Goal: Task Accomplishment & Management: Use online tool/utility

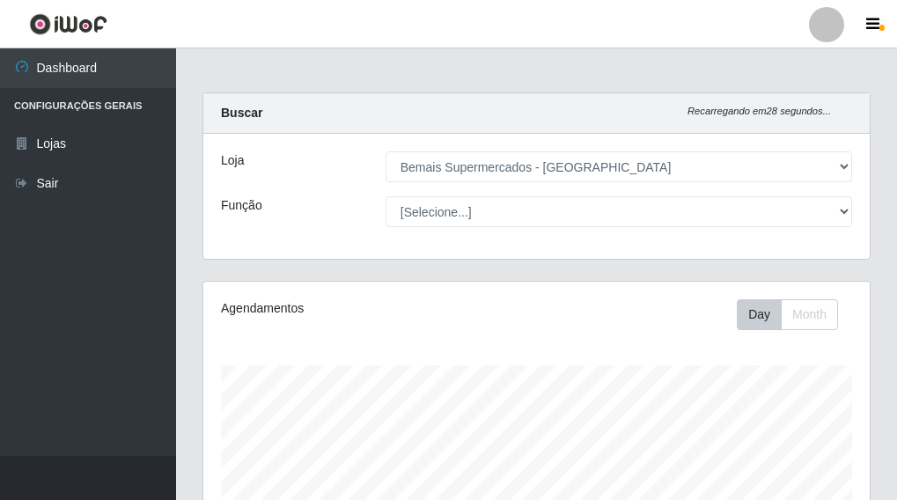
select select "249"
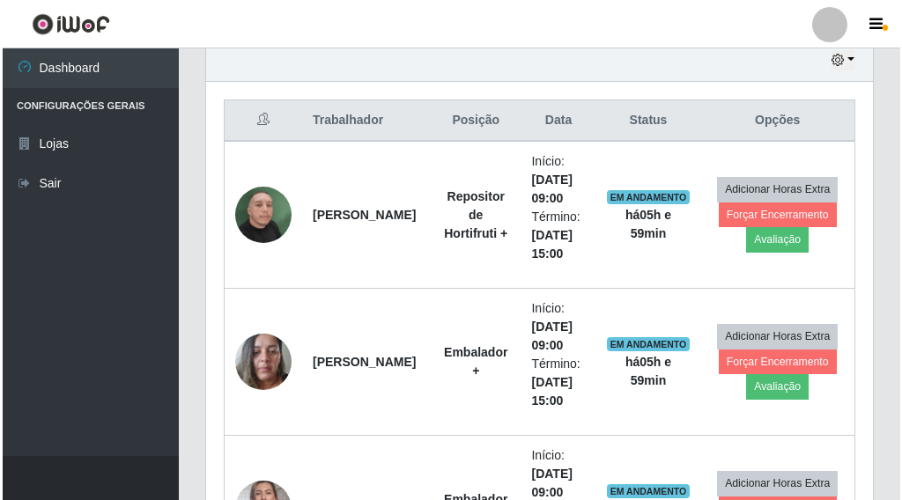
scroll to position [528, 0]
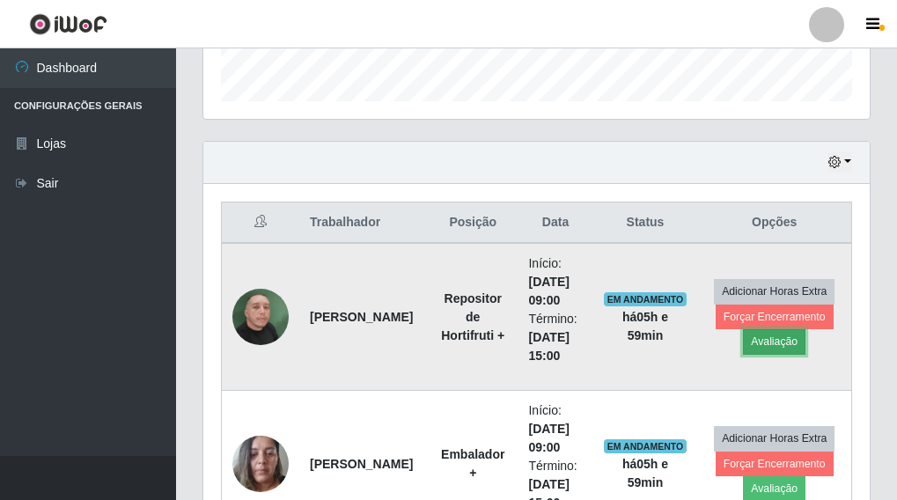
click at [767, 346] on button "Avaliação" at bounding box center [774, 341] width 63 height 25
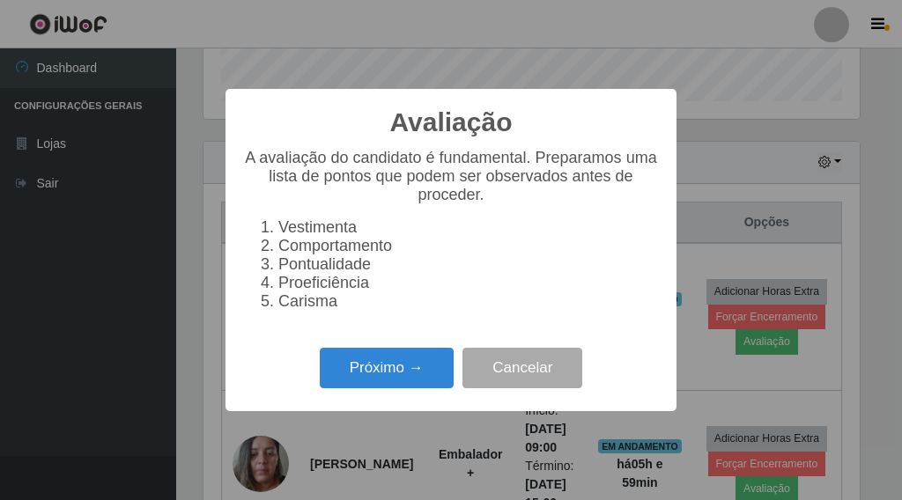
scroll to position [365, 656]
click at [414, 378] on button "Próximo →" at bounding box center [387, 368] width 134 height 41
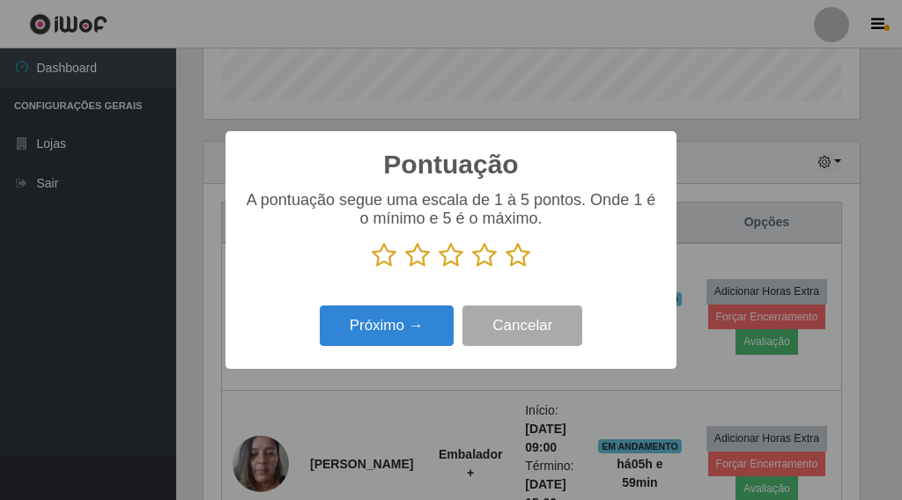
scroll to position [880178, 879887]
click at [519, 254] on icon at bounding box center [517, 255] width 25 height 26
click at [505, 269] on input "radio" at bounding box center [505, 269] width 0 height 0
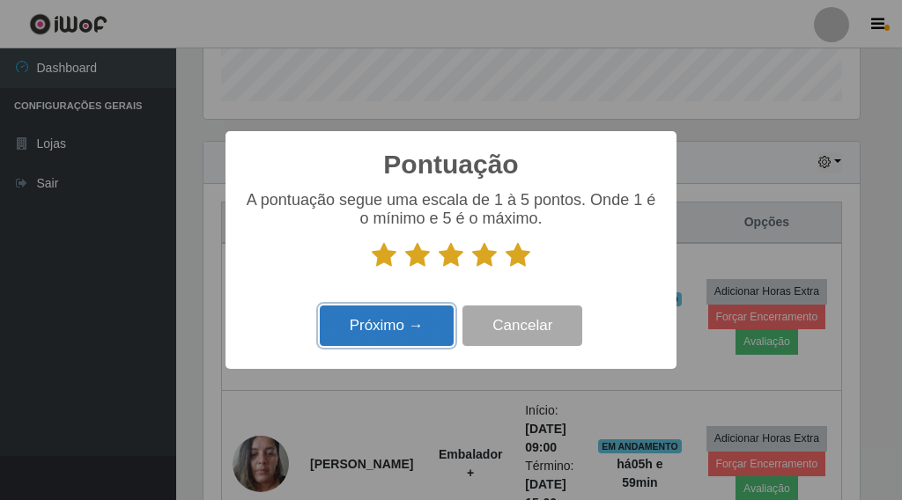
drag, startPoint x: 382, startPoint y: 331, endPoint x: 387, endPoint y: 312, distance: 20.1
click at [387, 312] on button "Próximo →" at bounding box center [387, 326] width 134 height 41
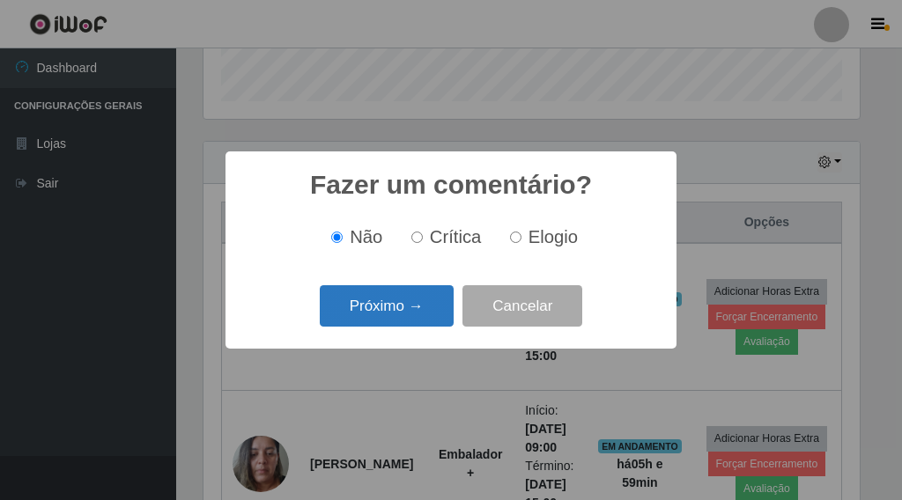
click at [390, 305] on button "Próximo →" at bounding box center [387, 305] width 134 height 41
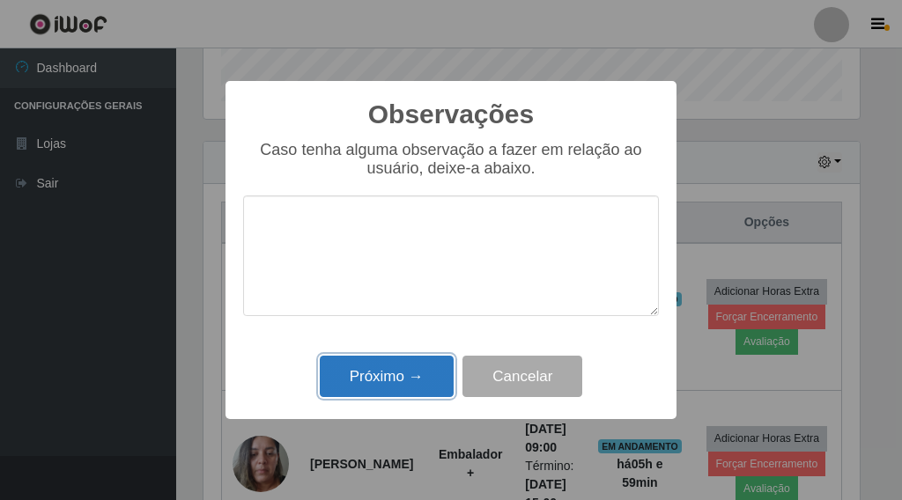
click at [385, 368] on button "Próximo →" at bounding box center [387, 376] width 134 height 41
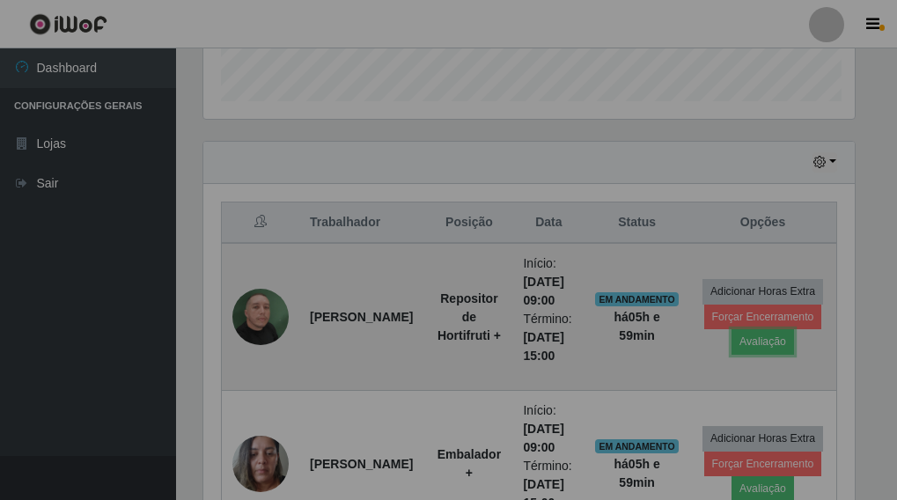
scroll to position [365, 667]
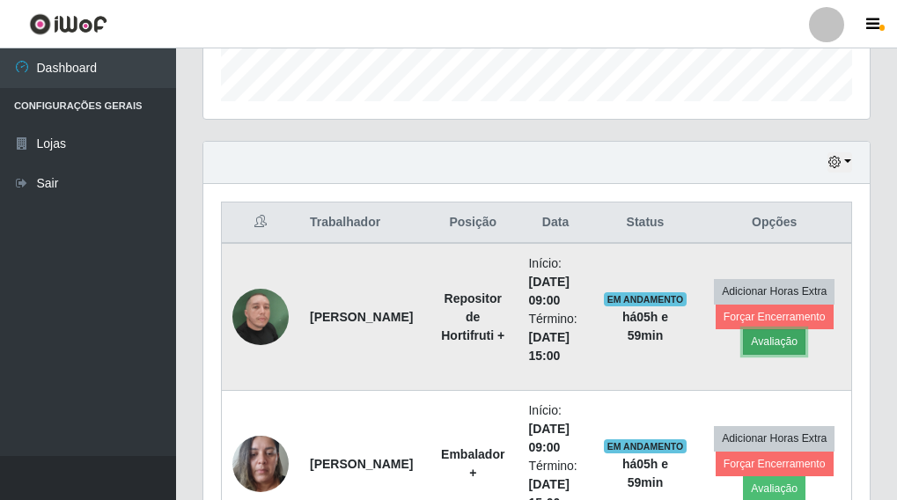
click at [763, 343] on button "Avaliação" at bounding box center [774, 341] width 63 height 25
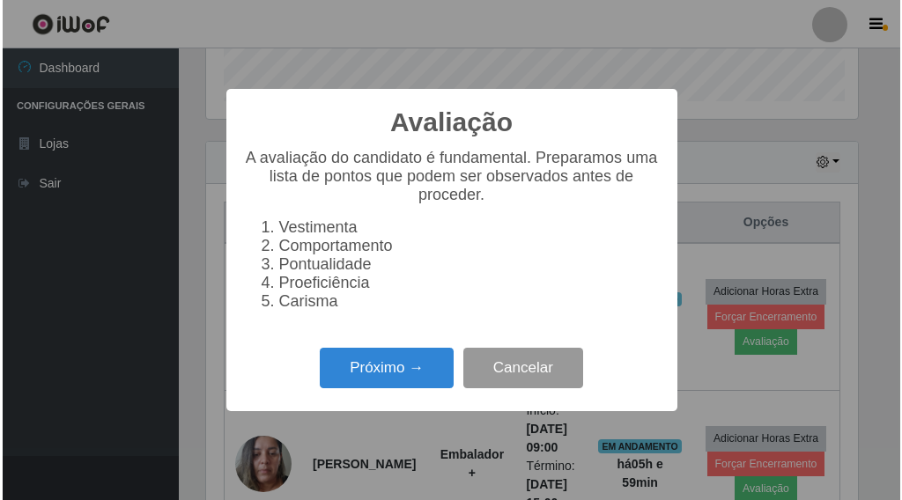
scroll to position [365, 656]
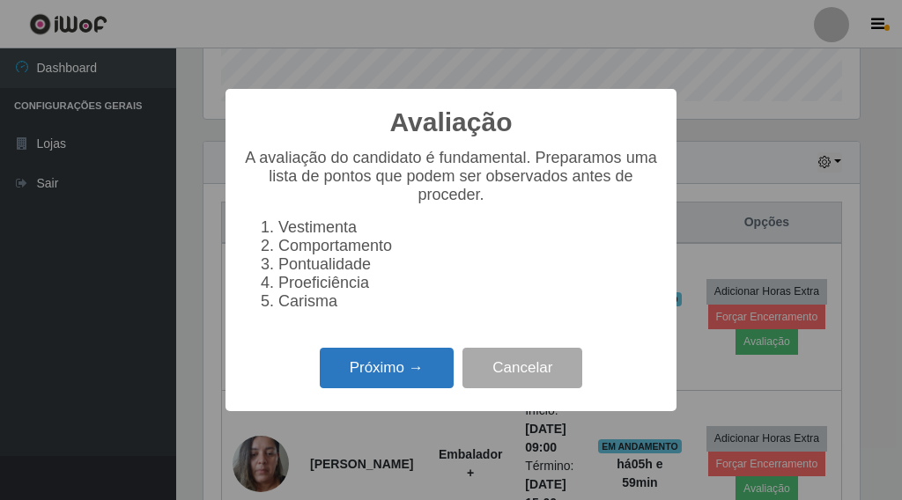
click at [444, 378] on button "Próximo →" at bounding box center [387, 368] width 134 height 41
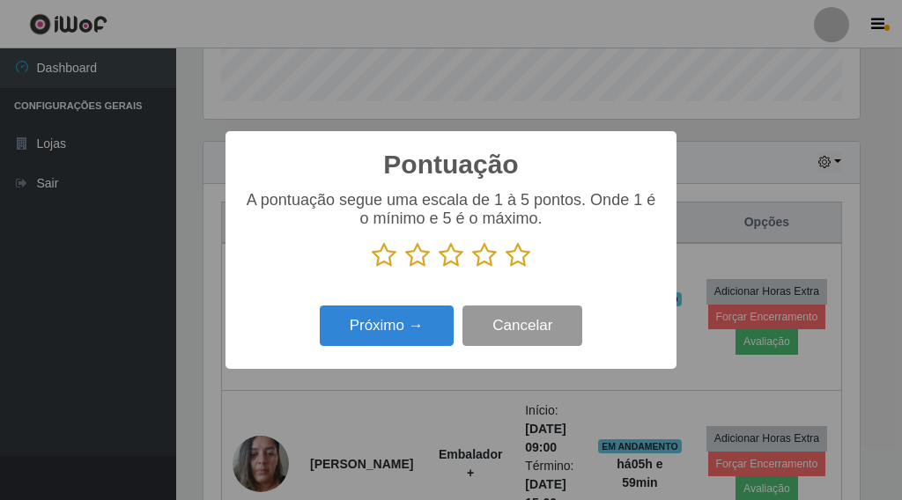
scroll to position [880178, 879887]
drag, startPoint x: 517, startPoint y: 254, endPoint x: 505, endPoint y: 260, distance: 13.4
click at [517, 255] on icon at bounding box center [517, 255] width 25 height 26
click at [505, 269] on input "radio" at bounding box center [505, 269] width 0 height 0
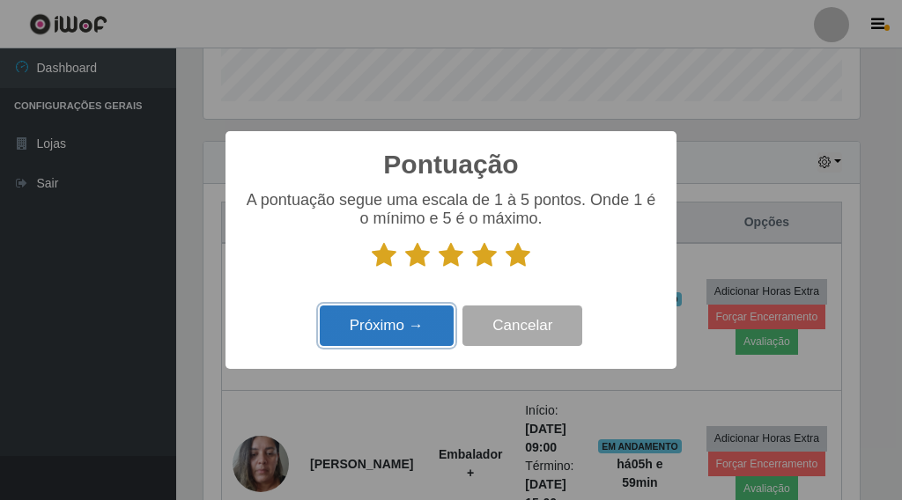
click at [379, 328] on button "Próximo →" at bounding box center [387, 326] width 134 height 41
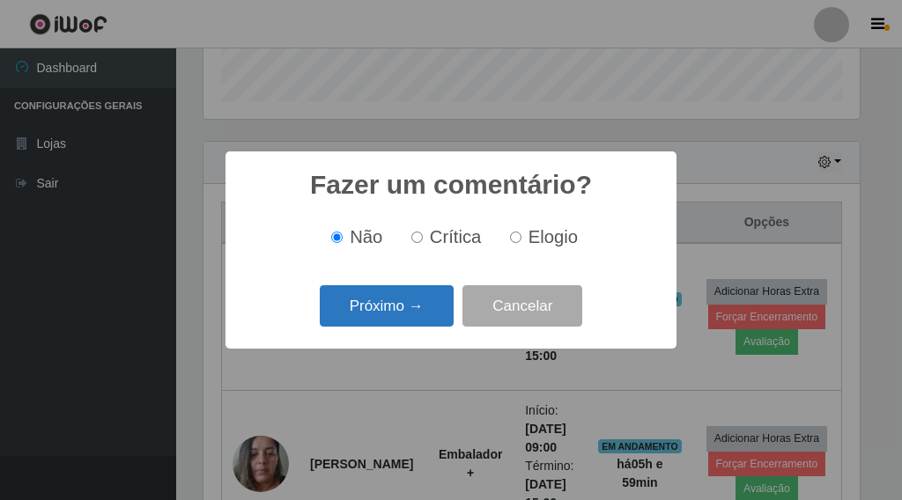
click at [387, 321] on button "Próximo →" at bounding box center [387, 305] width 134 height 41
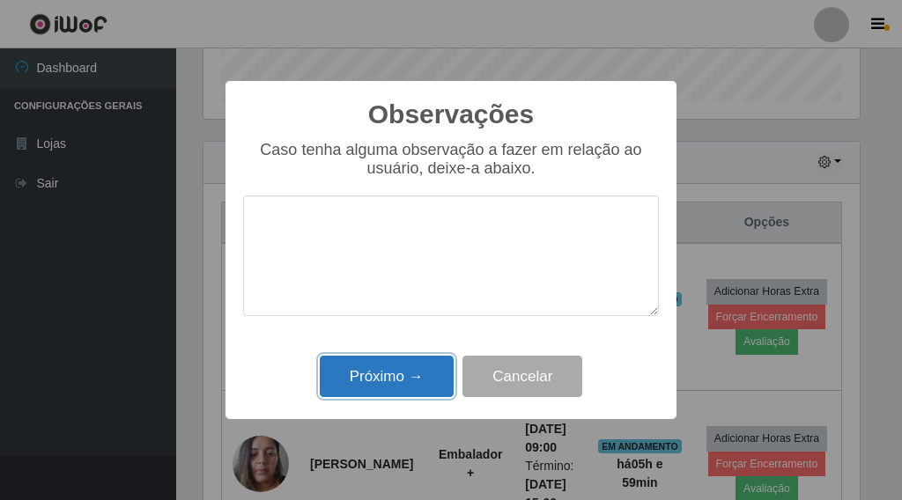
click at [372, 373] on button "Próximo →" at bounding box center [387, 376] width 134 height 41
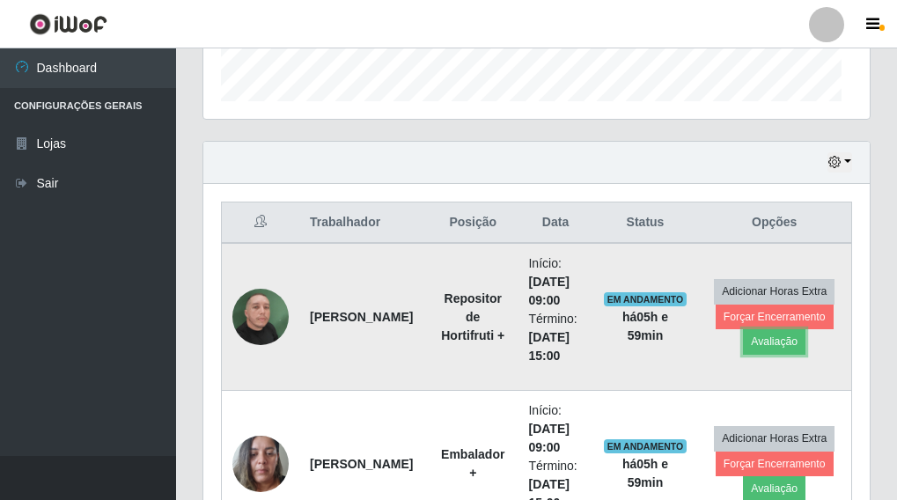
scroll to position [365, 667]
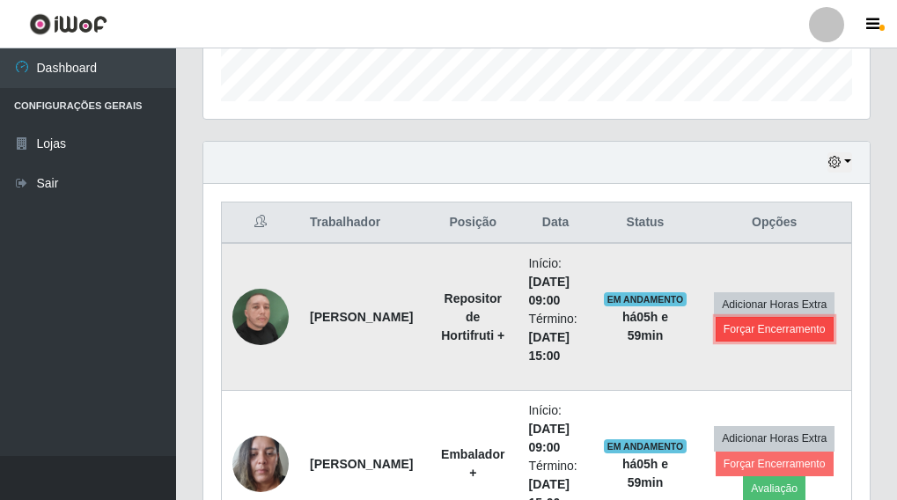
click at [772, 336] on button "Forçar Encerramento" at bounding box center [775, 329] width 118 height 25
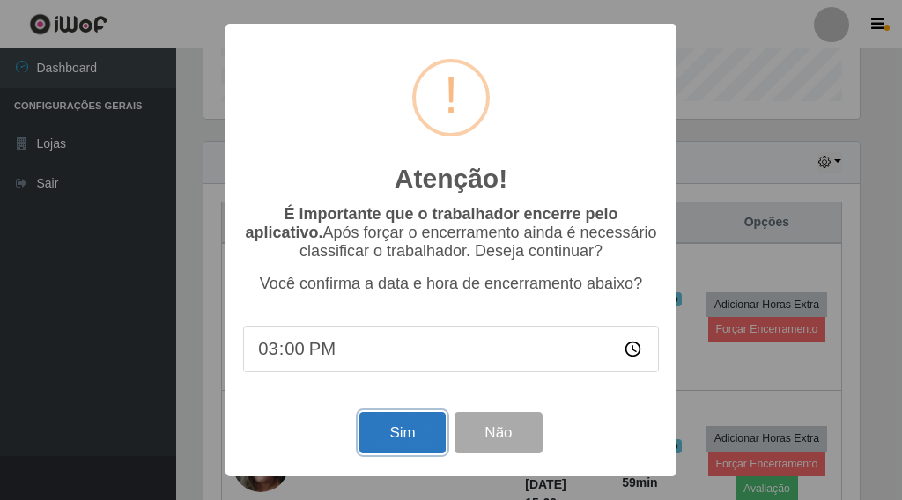
click at [389, 427] on button "Sim" at bounding box center [401, 432] width 85 height 41
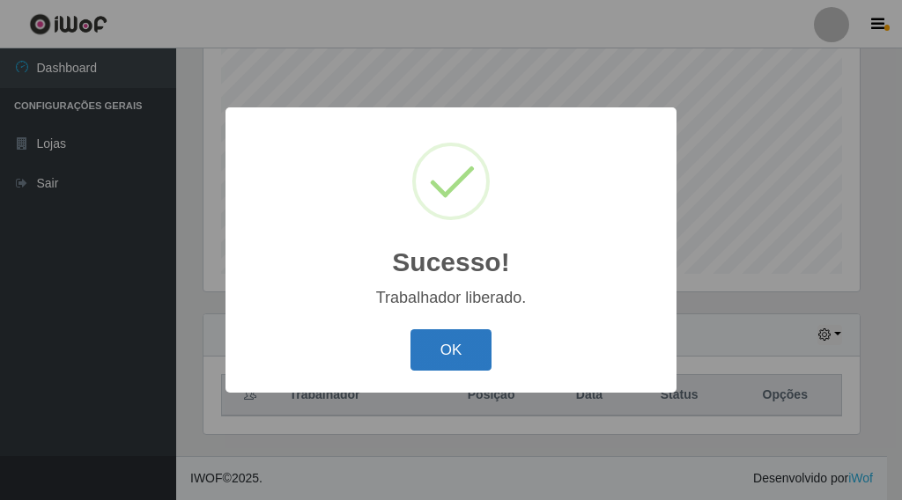
click at [437, 351] on button "OK" at bounding box center [451, 349] width 82 height 41
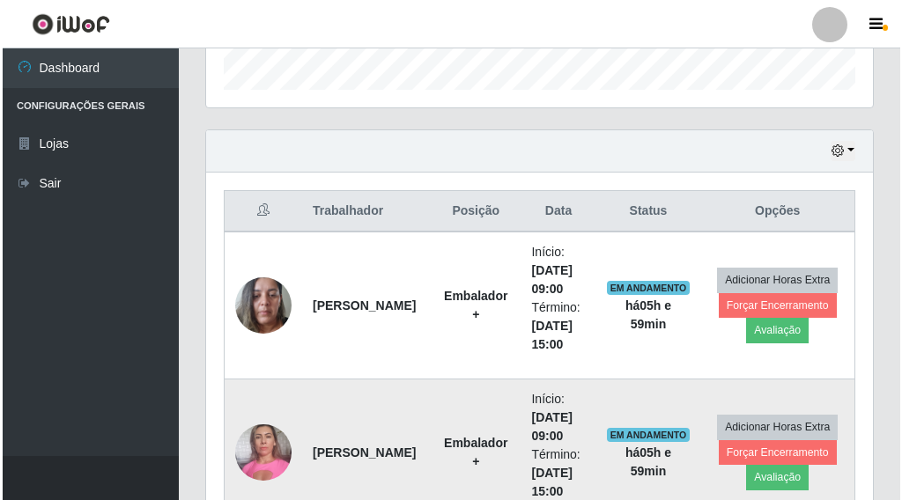
scroll to position [532, 0]
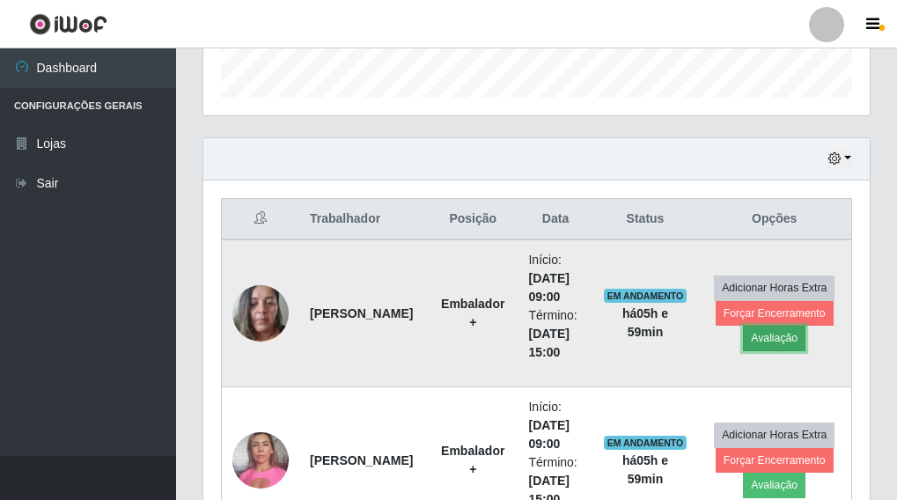
click at [783, 343] on button "Avaliação" at bounding box center [774, 338] width 63 height 25
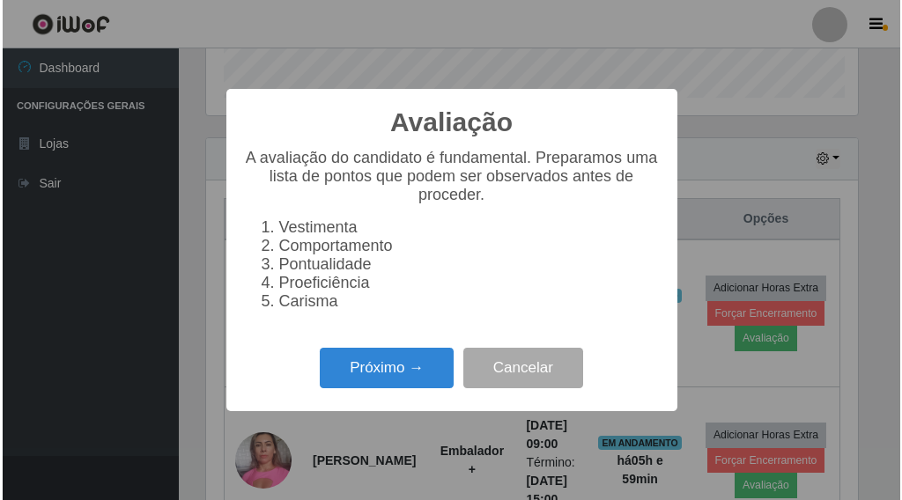
scroll to position [365, 656]
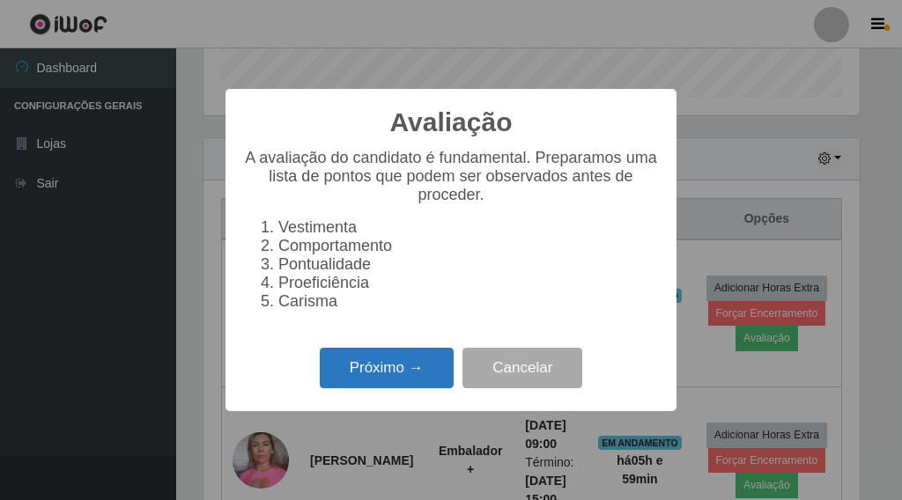
click at [422, 380] on button "Próximo →" at bounding box center [387, 368] width 134 height 41
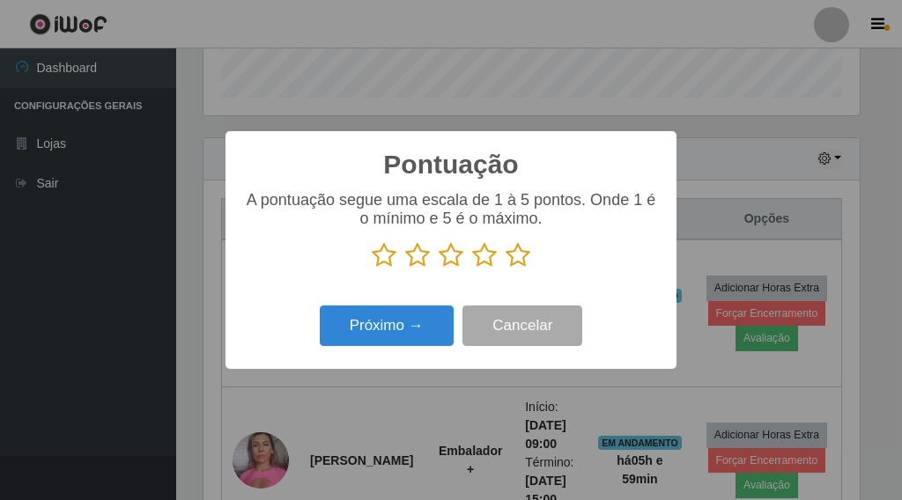
click at [517, 255] on icon at bounding box center [517, 255] width 25 height 26
click at [505, 269] on input "radio" at bounding box center [505, 269] width 0 height 0
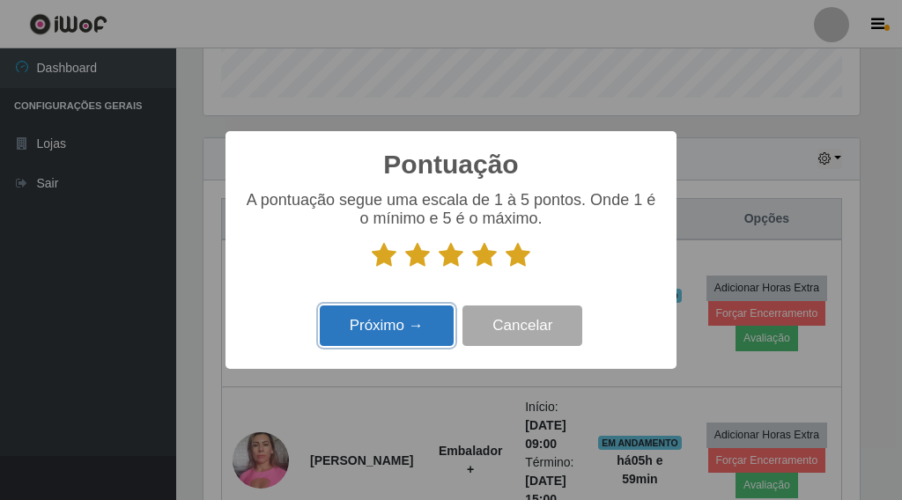
click at [439, 321] on button "Próximo →" at bounding box center [387, 326] width 134 height 41
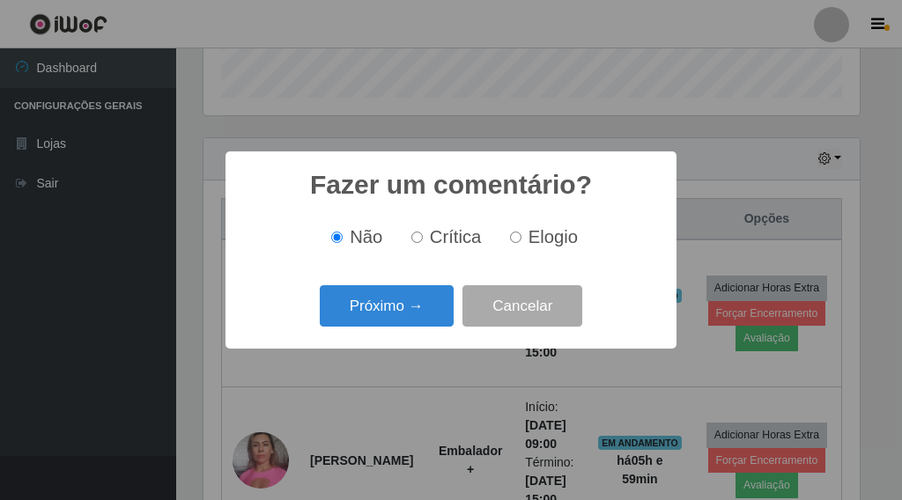
click at [446, 311] on button "Próximo →" at bounding box center [387, 305] width 134 height 41
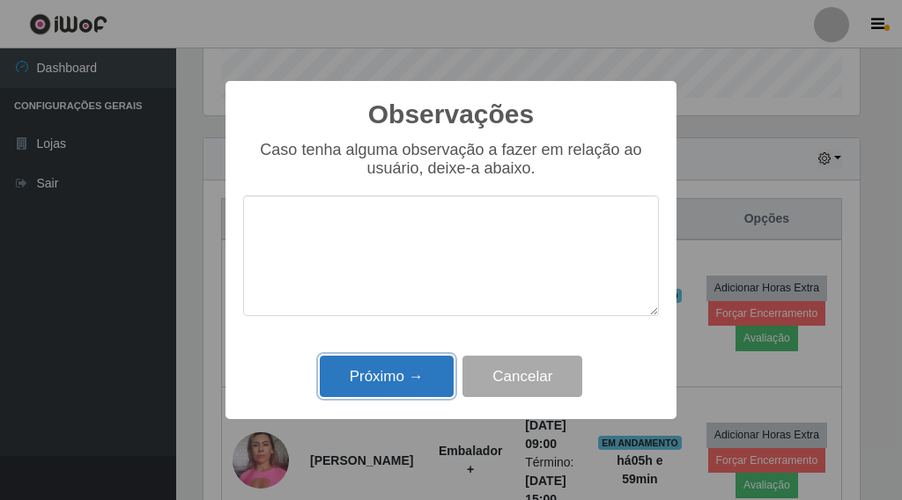
drag, startPoint x: 409, startPoint y: 379, endPoint x: 450, endPoint y: 374, distance: 41.6
click at [411, 379] on button "Próximo →" at bounding box center [387, 376] width 134 height 41
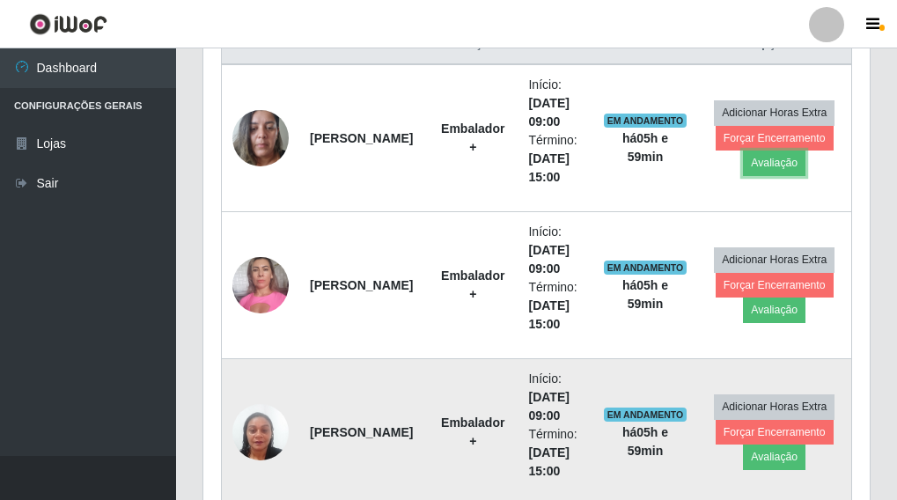
scroll to position [708, 0]
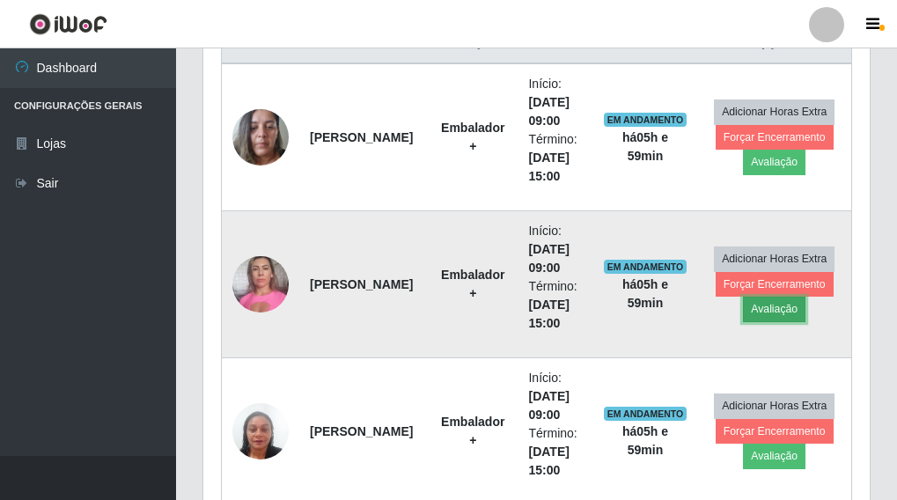
click at [777, 315] on button "Avaliação" at bounding box center [774, 309] width 63 height 25
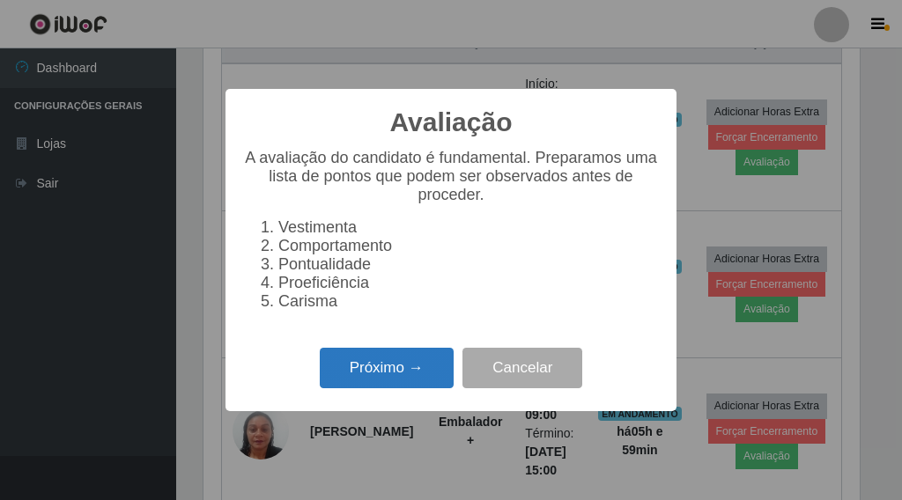
click at [347, 365] on button "Próximo →" at bounding box center [387, 368] width 134 height 41
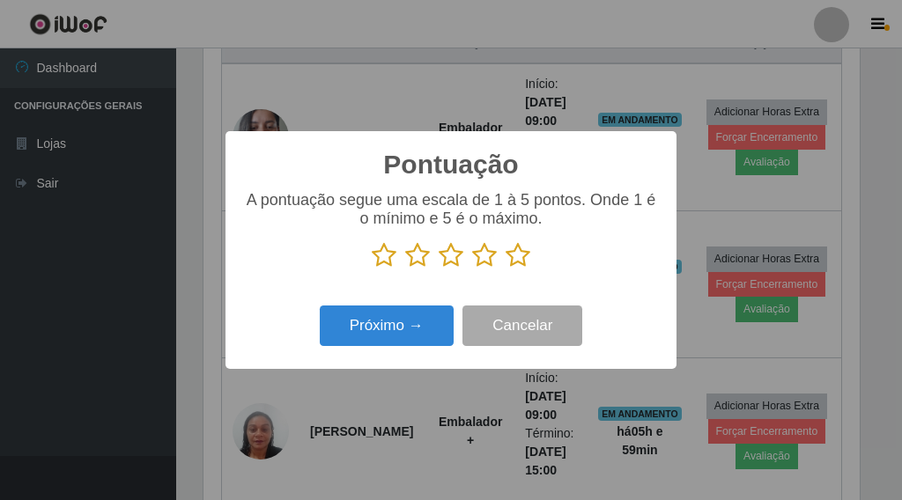
click at [515, 258] on icon at bounding box center [517, 255] width 25 height 26
click at [505, 269] on input "radio" at bounding box center [505, 269] width 0 height 0
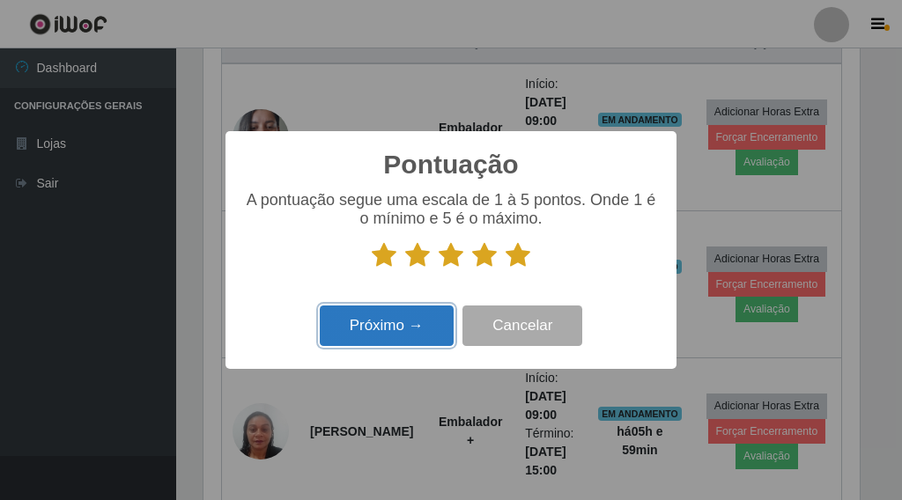
click at [343, 319] on button "Próximo →" at bounding box center [387, 326] width 134 height 41
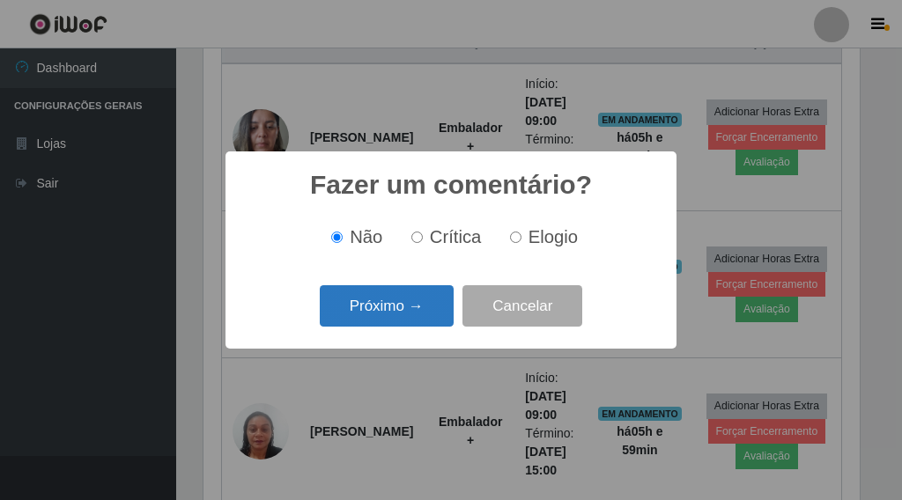
drag, startPoint x: 343, startPoint y: 319, endPoint x: 353, endPoint y: 306, distance: 16.4
click at [353, 306] on button "Próximo →" at bounding box center [387, 305] width 134 height 41
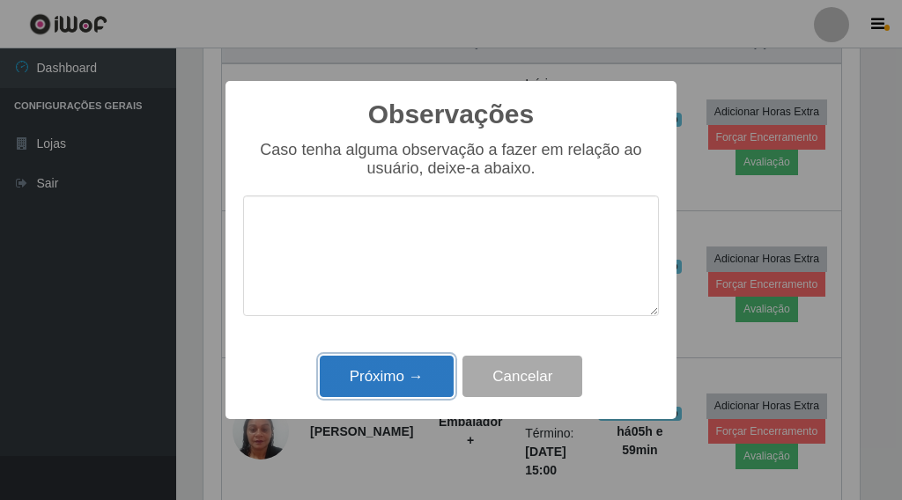
click at [345, 360] on button "Próximo →" at bounding box center [387, 376] width 134 height 41
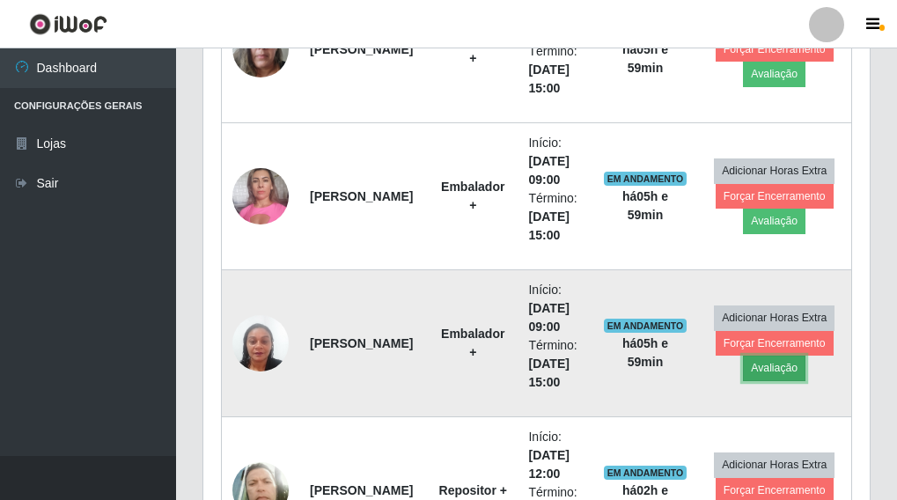
click at [778, 380] on button "Avaliação" at bounding box center [774, 368] width 63 height 25
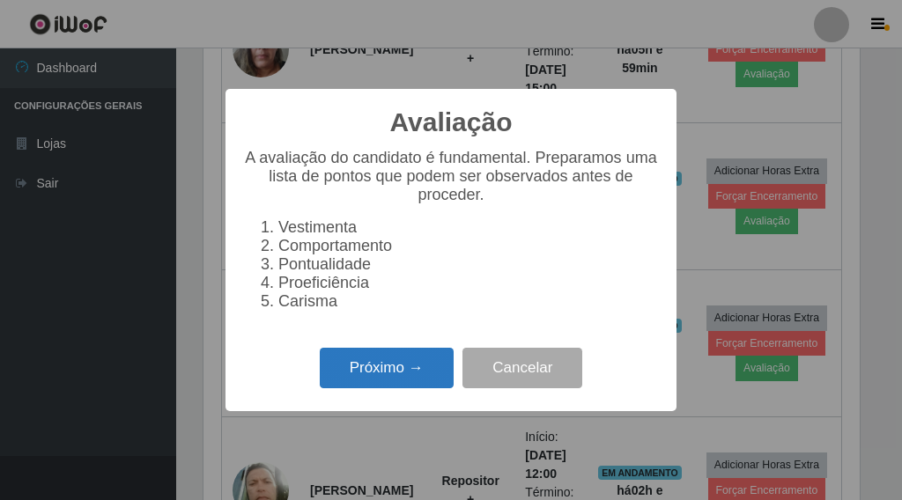
click at [409, 382] on button "Próximo →" at bounding box center [387, 368] width 134 height 41
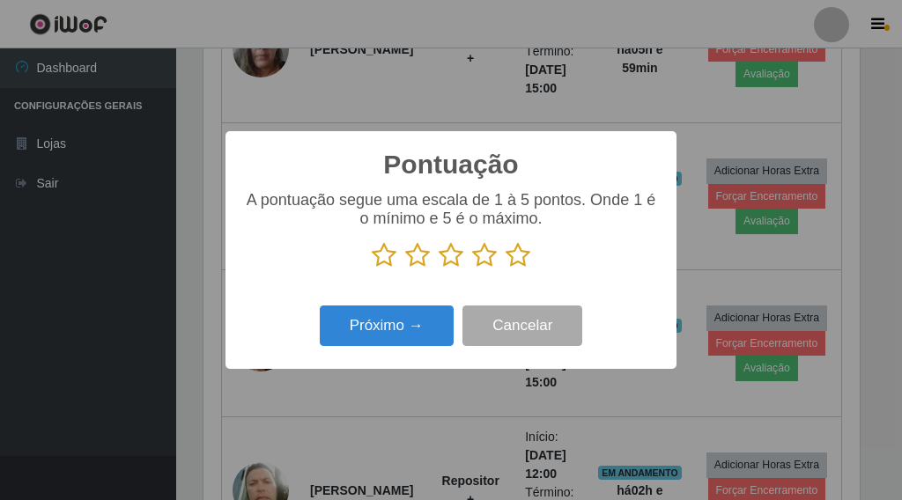
drag, startPoint x: 518, startPoint y: 262, endPoint x: 492, endPoint y: 276, distance: 29.2
click at [516, 262] on icon at bounding box center [517, 255] width 25 height 26
click at [505, 269] on input "radio" at bounding box center [505, 269] width 0 height 0
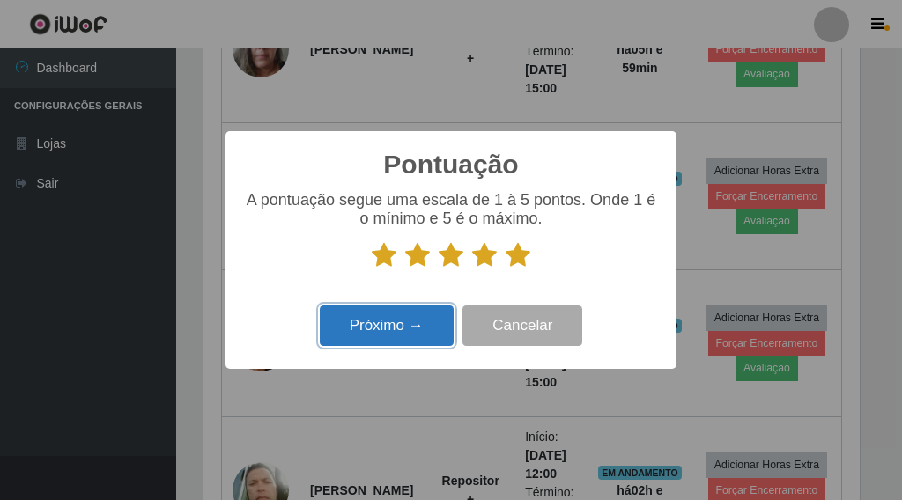
click at [424, 314] on button "Próximo →" at bounding box center [387, 326] width 134 height 41
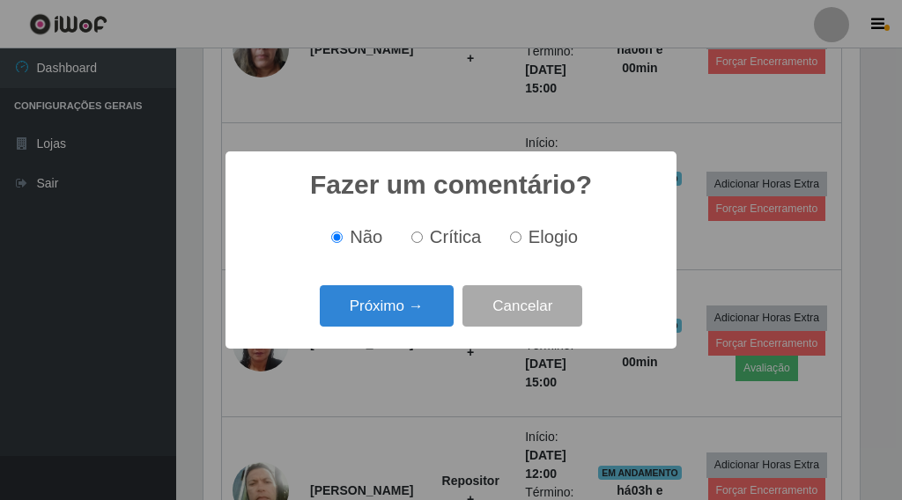
click at [426, 309] on button "Próximo →" at bounding box center [387, 305] width 134 height 41
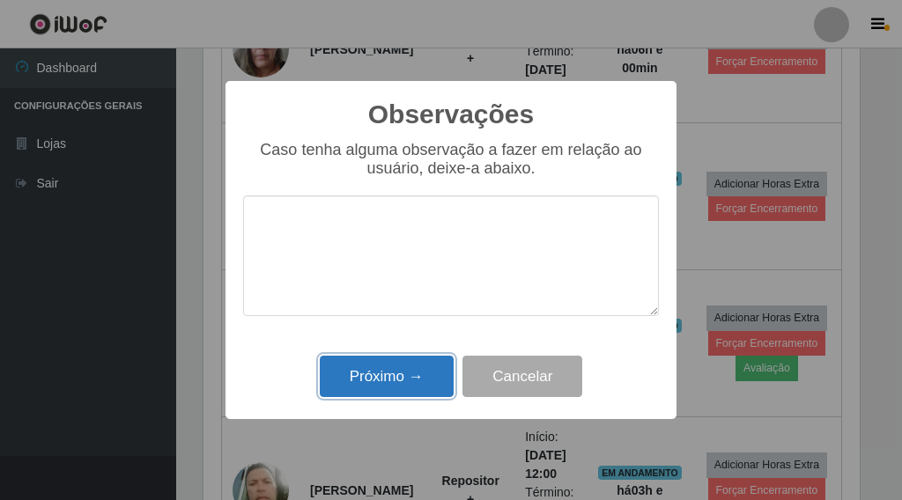
click at [411, 371] on button "Próximo →" at bounding box center [387, 376] width 134 height 41
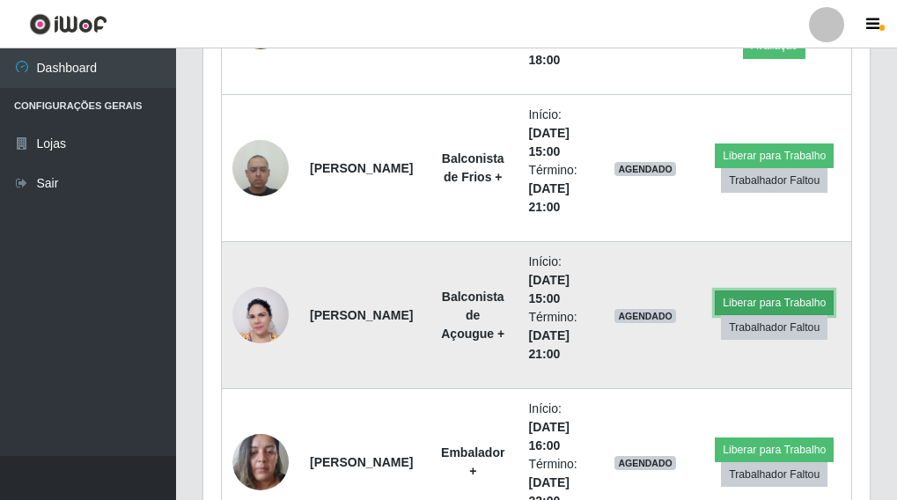
click at [803, 302] on button "Liberar para Trabalho" at bounding box center [774, 303] width 119 height 25
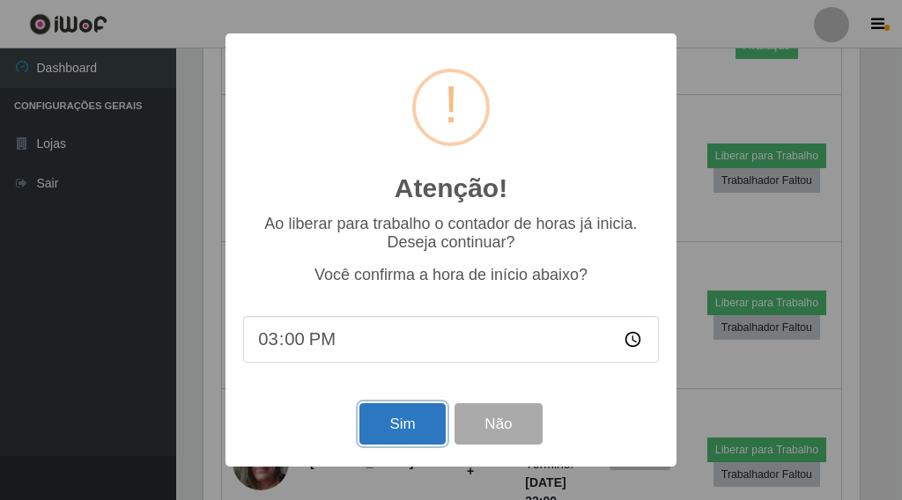
click at [404, 437] on button "Sim" at bounding box center [401, 423] width 85 height 41
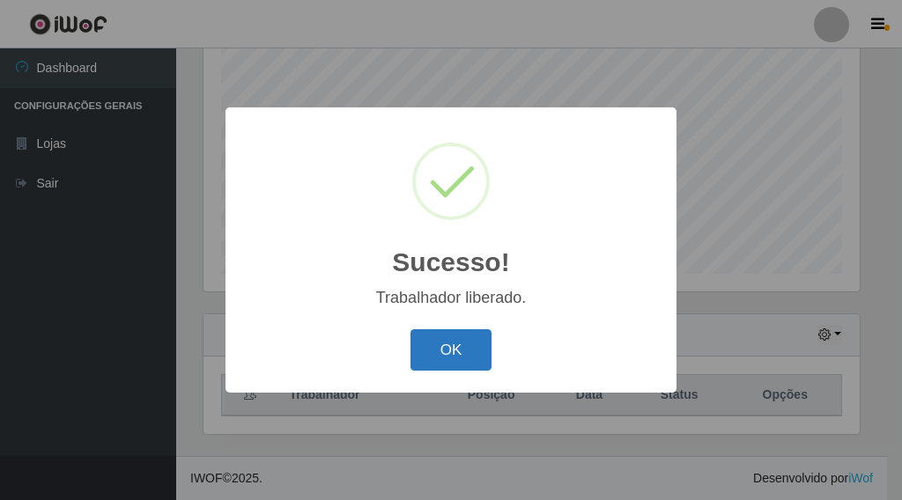
click at [475, 353] on button "OK" at bounding box center [451, 349] width 82 height 41
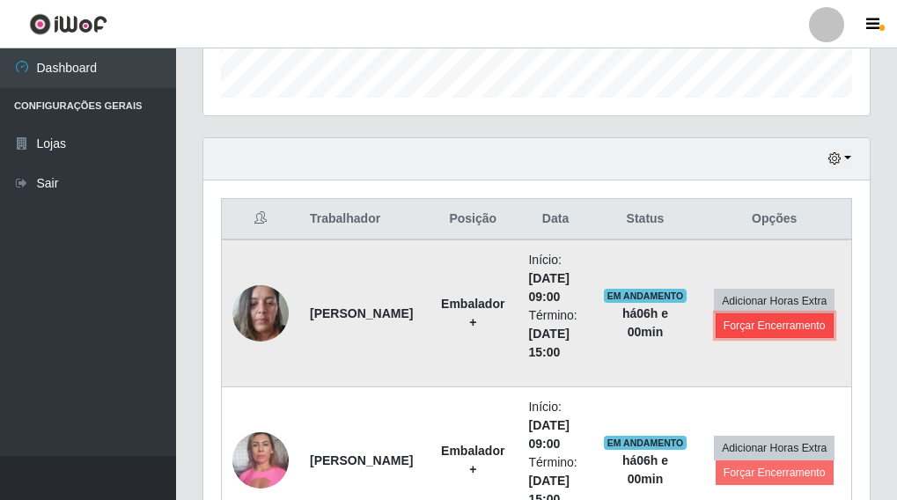
click at [762, 322] on button "Forçar Encerramento" at bounding box center [775, 325] width 118 height 25
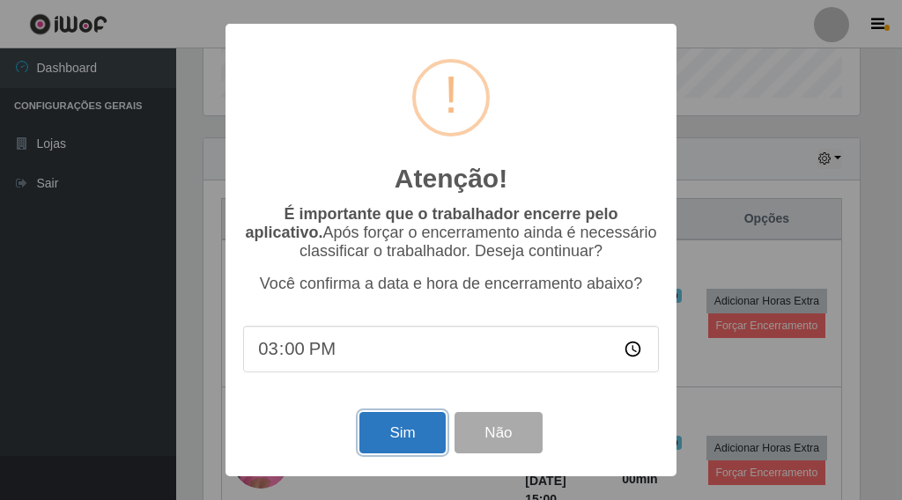
click at [383, 446] on button "Sim" at bounding box center [401, 432] width 85 height 41
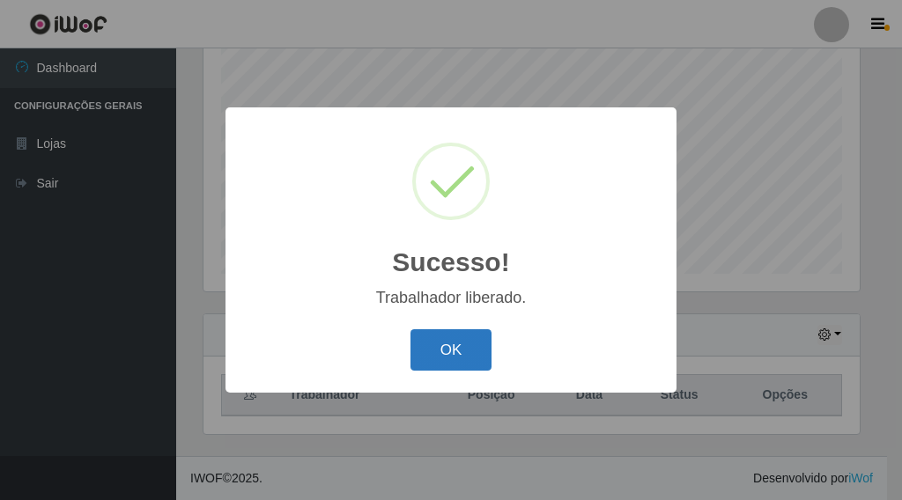
click at [462, 359] on button "OK" at bounding box center [451, 349] width 82 height 41
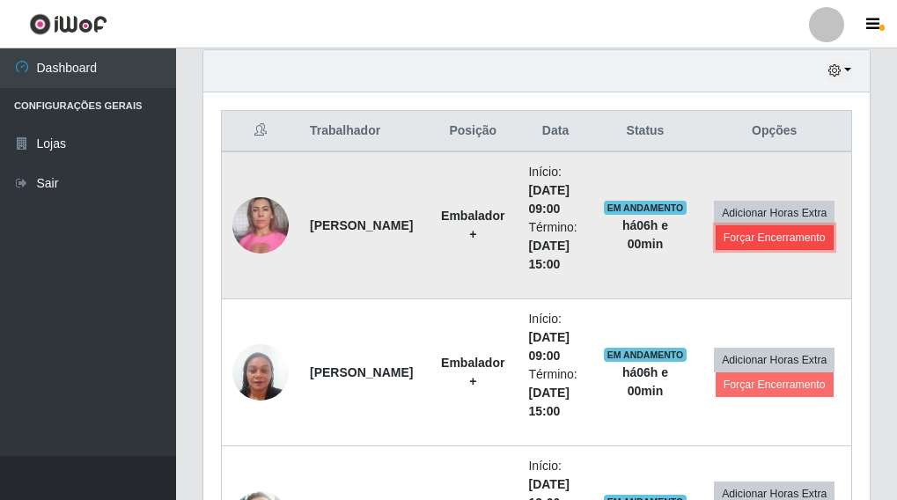
click at [754, 242] on button "Forçar Encerramento" at bounding box center [775, 237] width 118 height 25
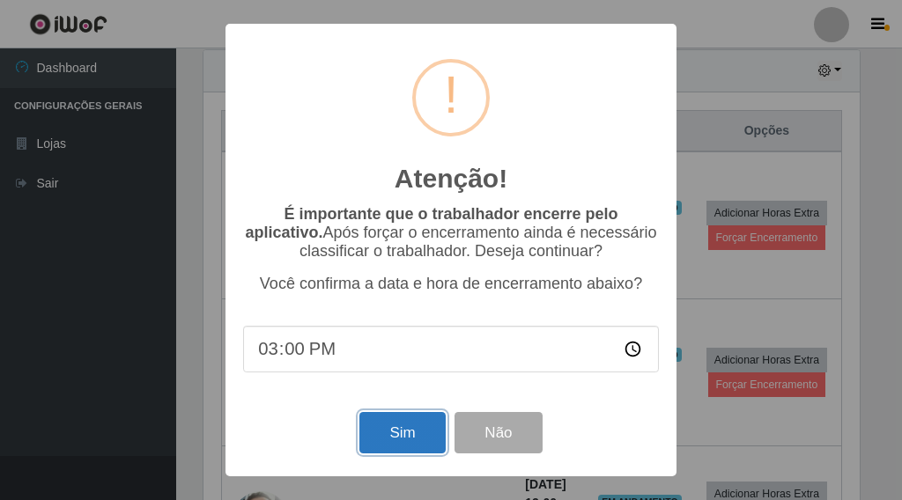
click at [384, 428] on button "Sim" at bounding box center [401, 432] width 85 height 41
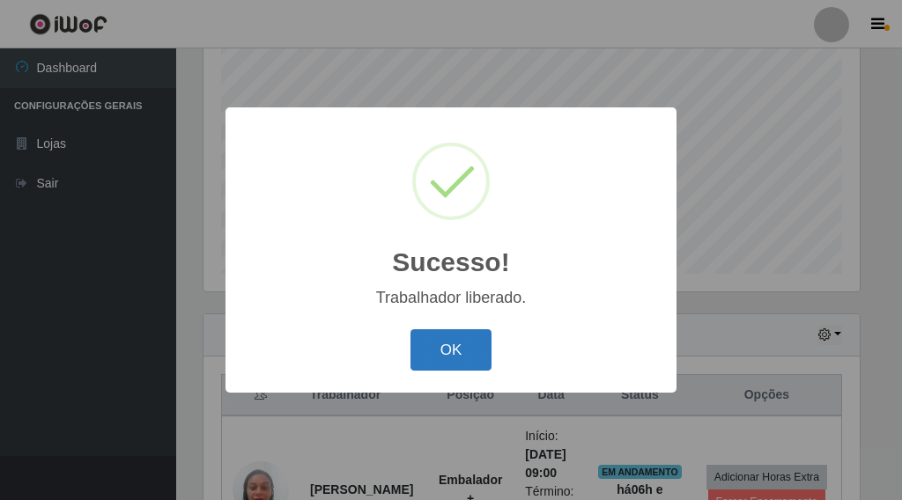
click at [468, 346] on button "OK" at bounding box center [451, 349] width 82 height 41
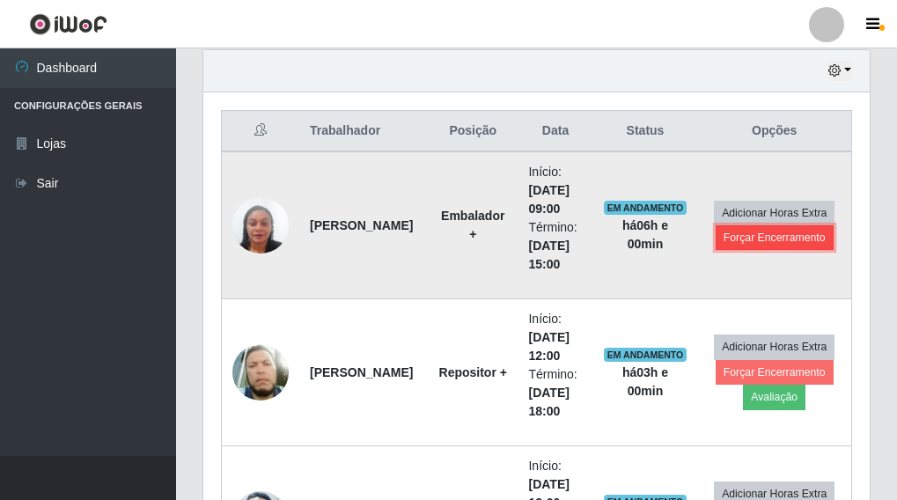
click at [771, 237] on button "Forçar Encerramento" at bounding box center [775, 237] width 118 height 25
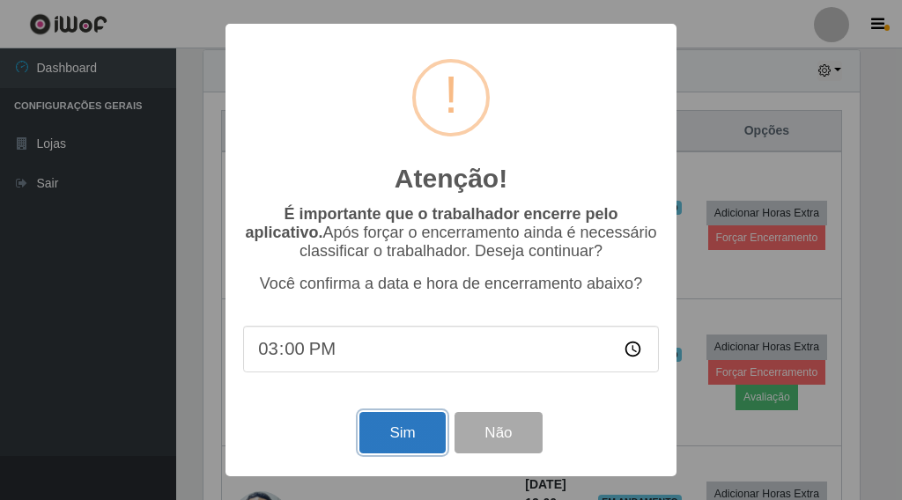
click at [407, 429] on button "Sim" at bounding box center [401, 432] width 85 height 41
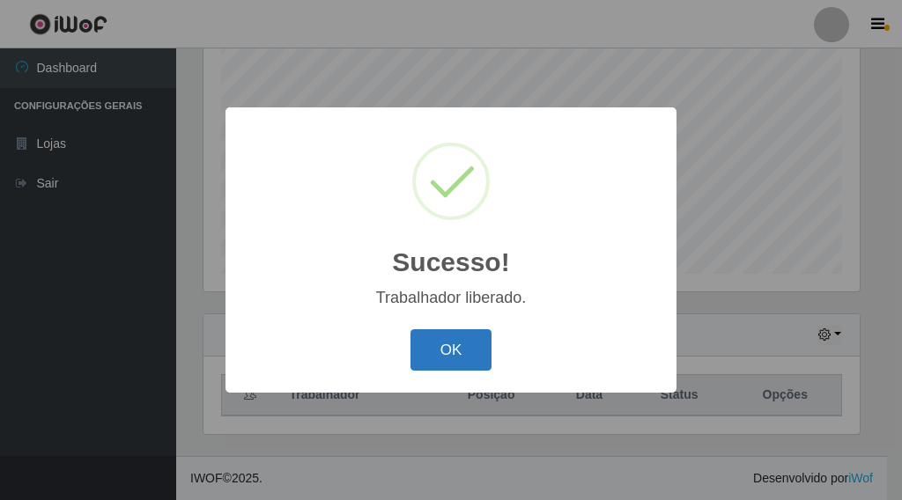
click at [453, 332] on button "OK" at bounding box center [451, 349] width 82 height 41
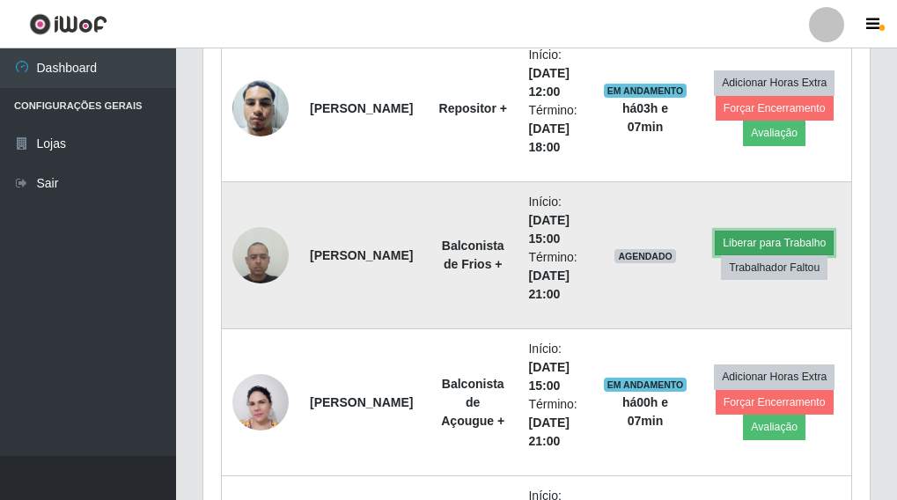
click at [781, 239] on button "Liberar para Trabalho" at bounding box center [774, 243] width 119 height 25
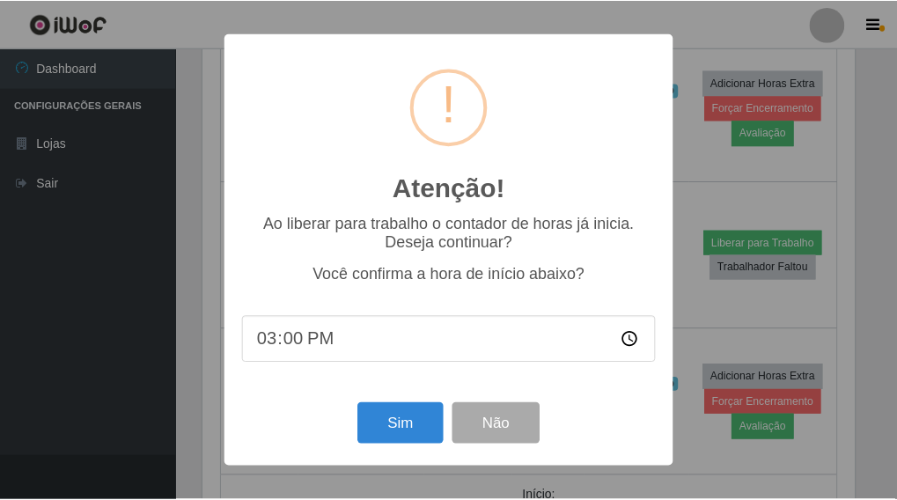
scroll to position [365, 656]
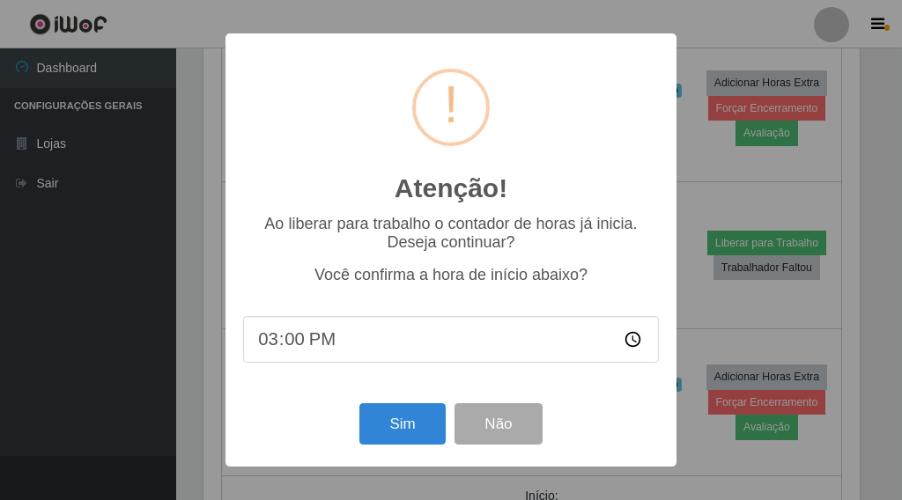
type input "15:07"
click at [421, 430] on button "Sim" at bounding box center [401, 423] width 85 height 41
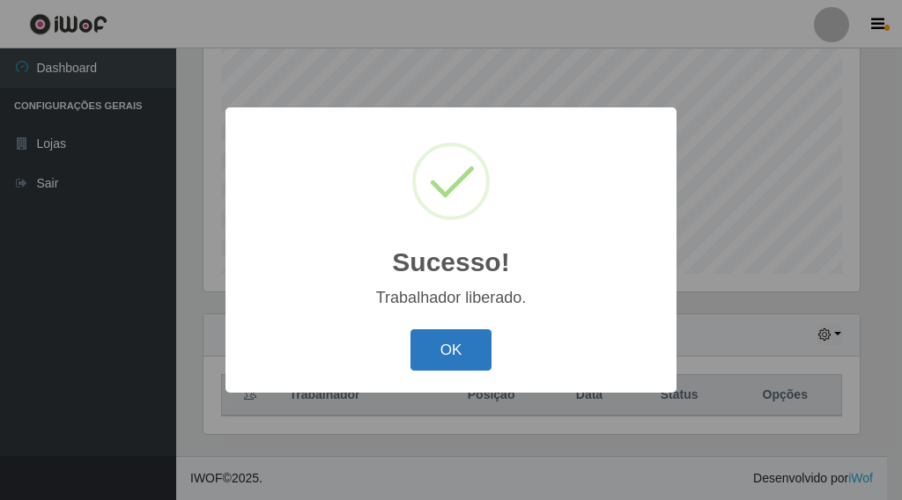
click at [453, 350] on button "OK" at bounding box center [451, 349] width 82 height 41
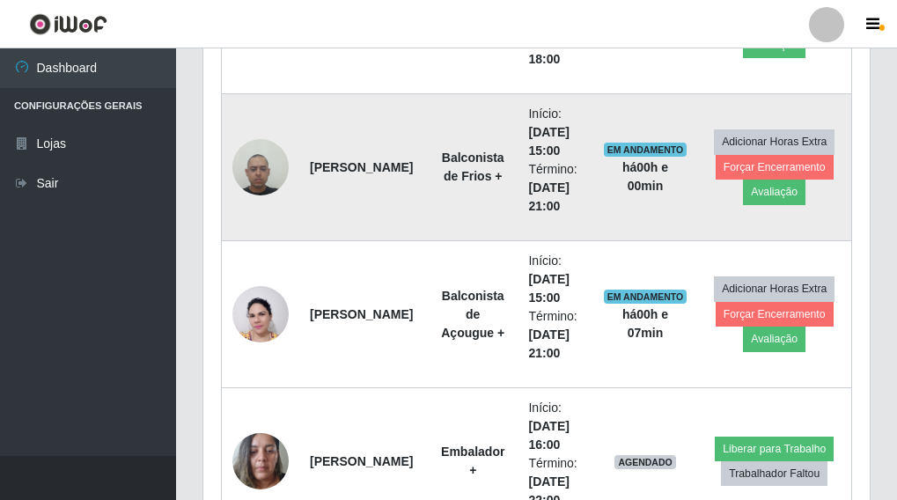
scroll to position [1148, 0]
